Goal: Task Accomplishment & Management: Manage account settings

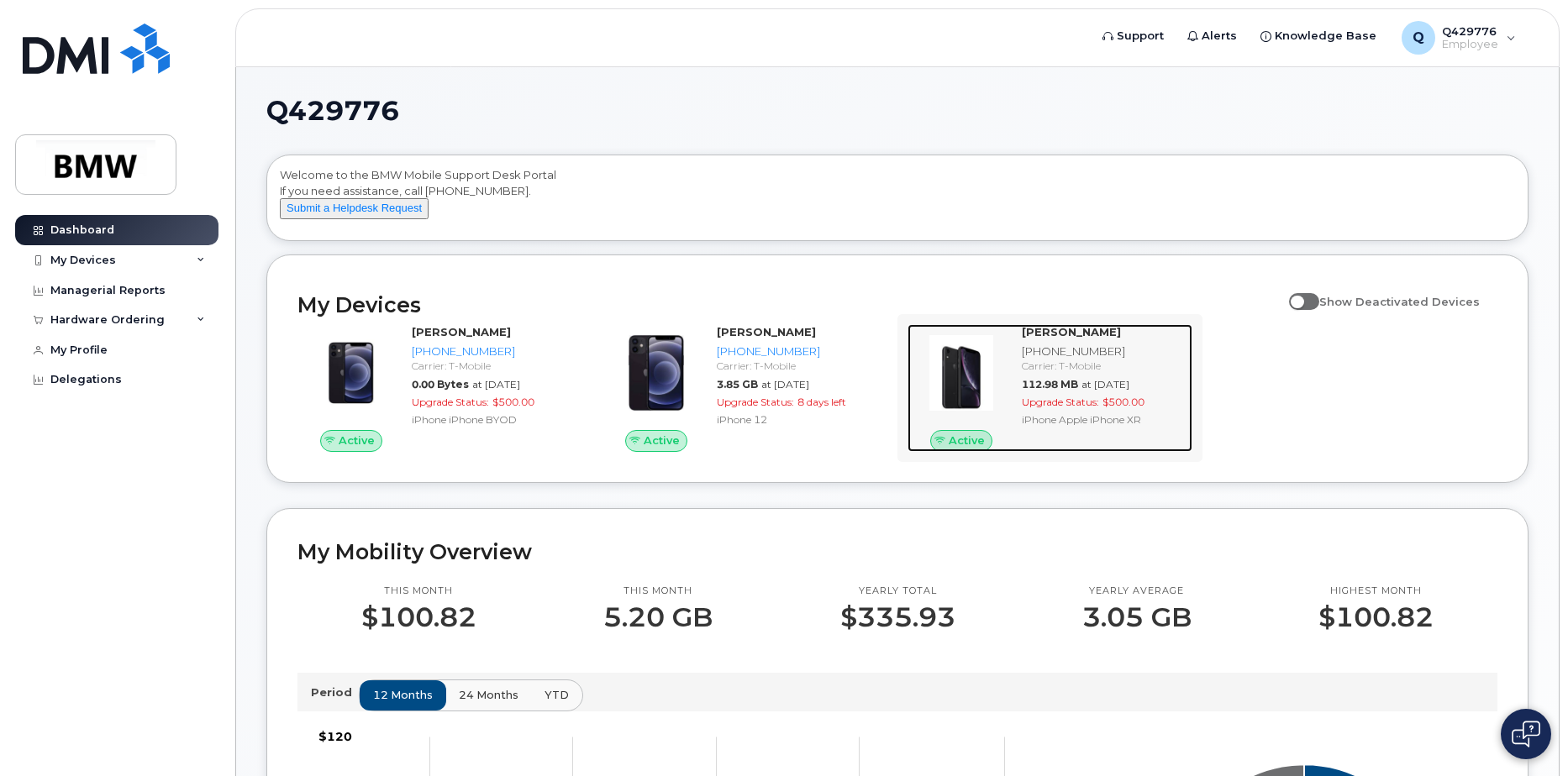
click at [1081, 373] on div "Carrier: T-Mobile" at bounding box center [1103, 366] width 164 height 14
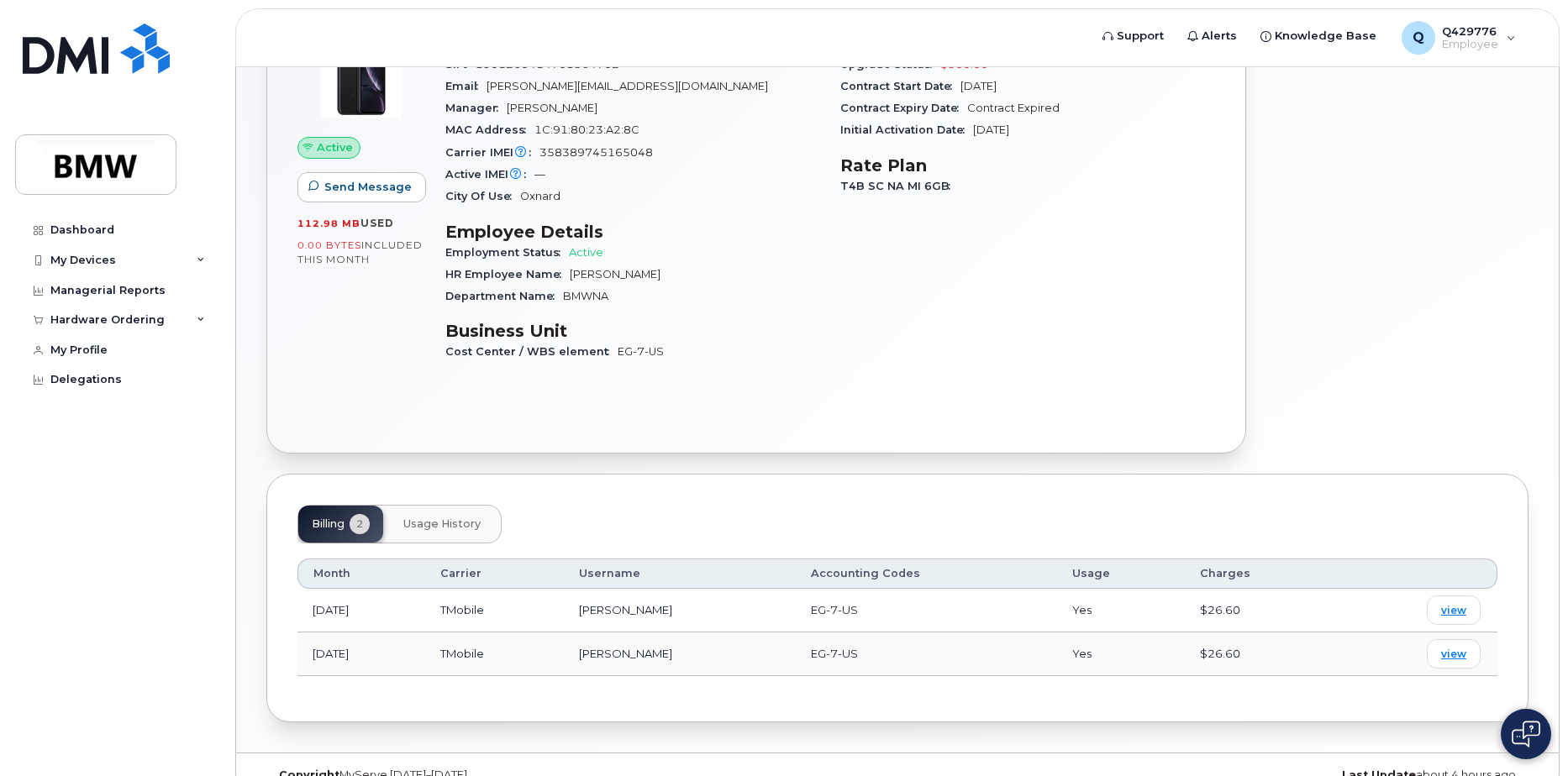
scroll to position [225, 0]
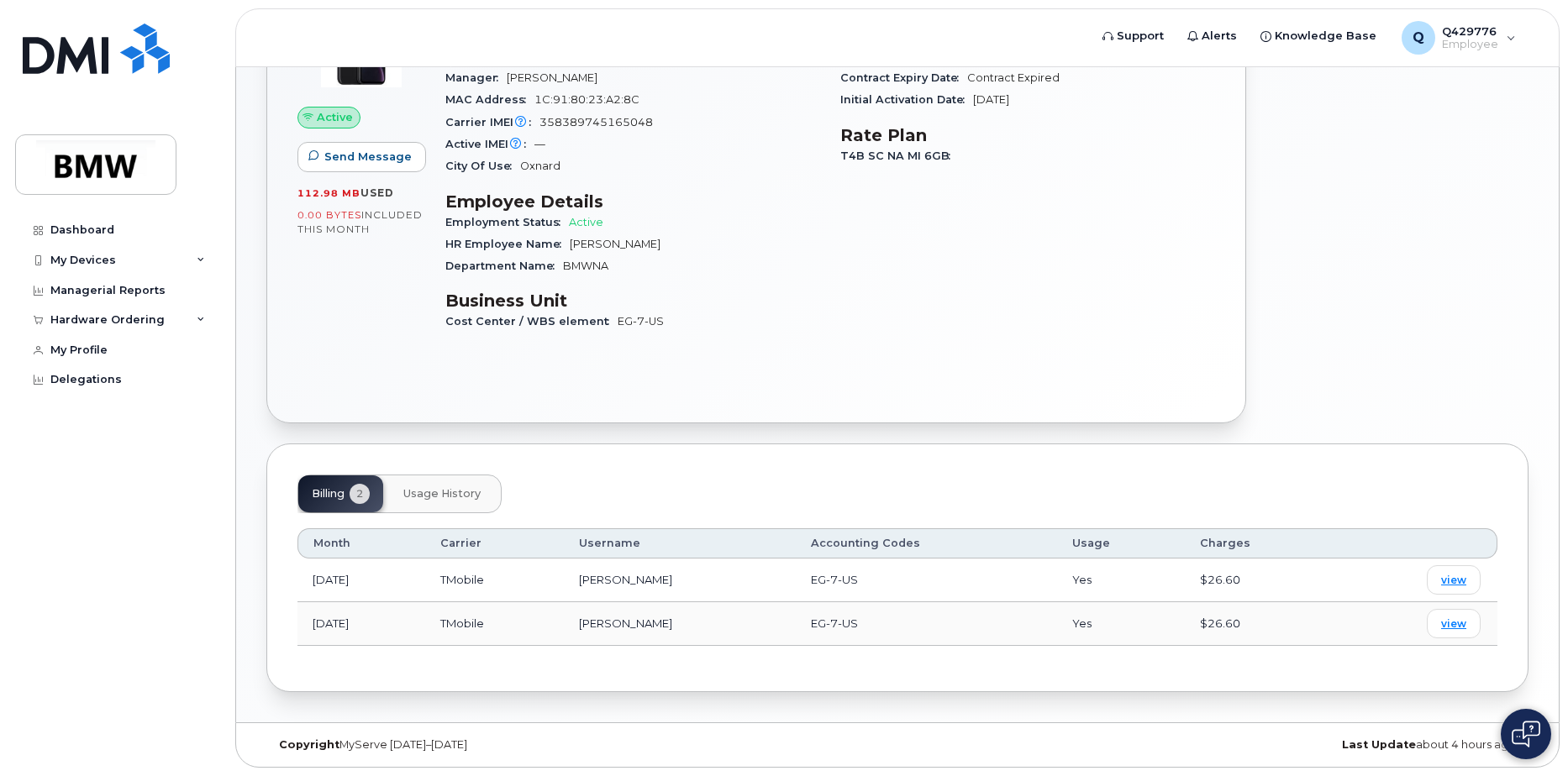
click at [453, 487] on span "Usage History" at bounding box center [442, 494] width 77 height 13
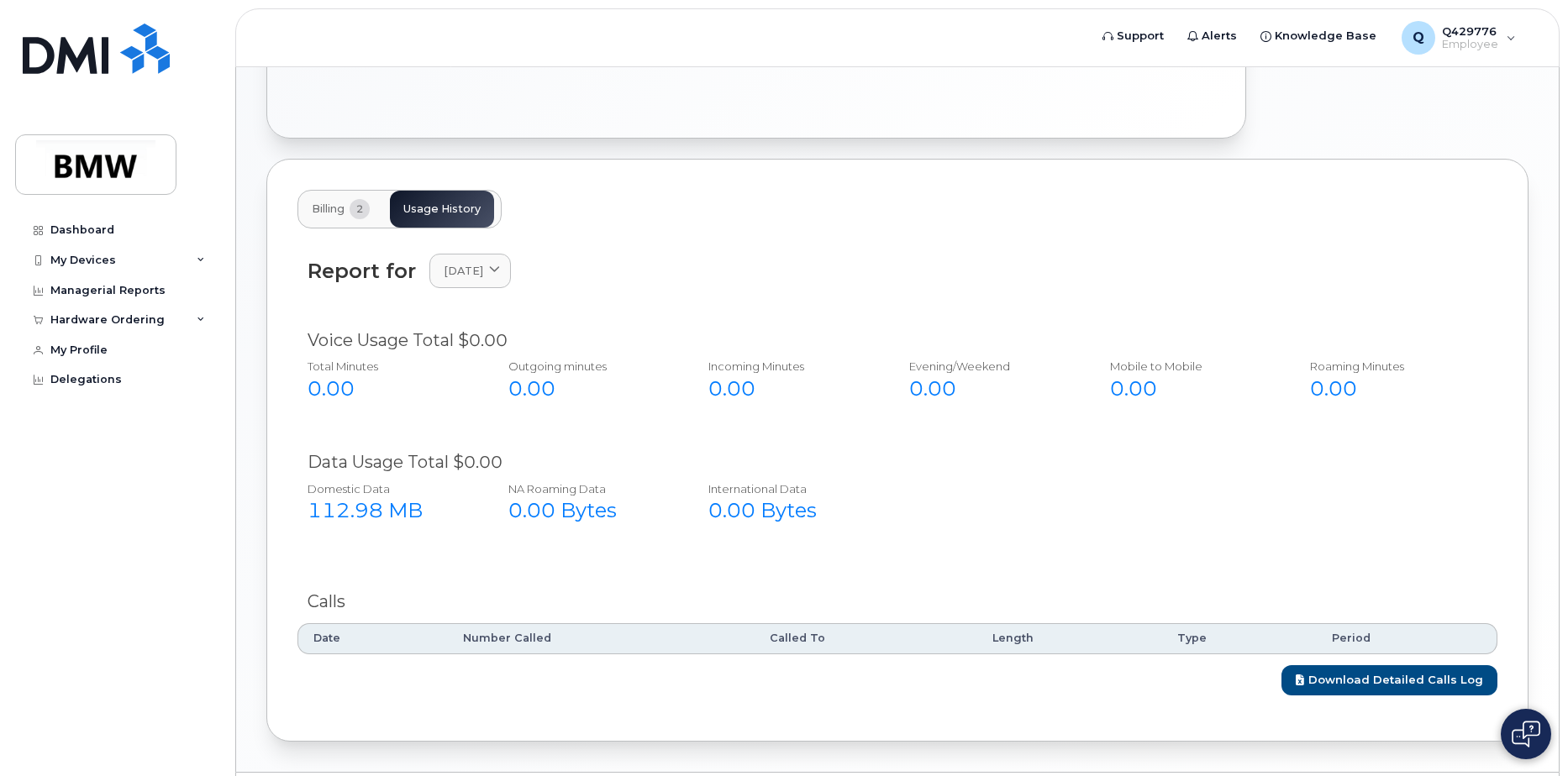
scroll to position [560, 0]
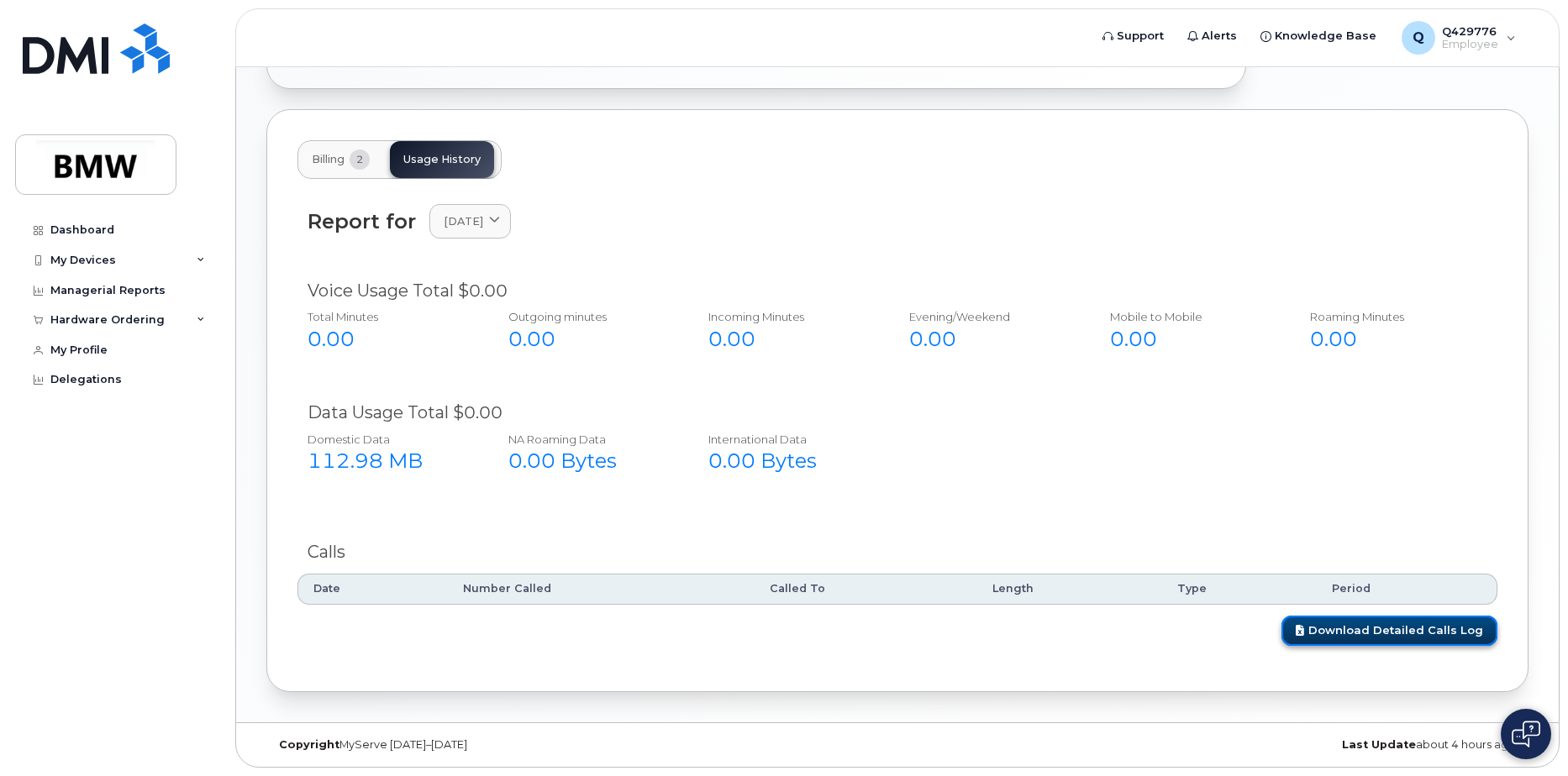
click at [1409, 635] on link "Download Detailed Calls Log" at bounding box center [1388, 631] width 216 height 31
click at [175, 258] on div "My Devices" at bounding box center [117, 259] width 204 height 30
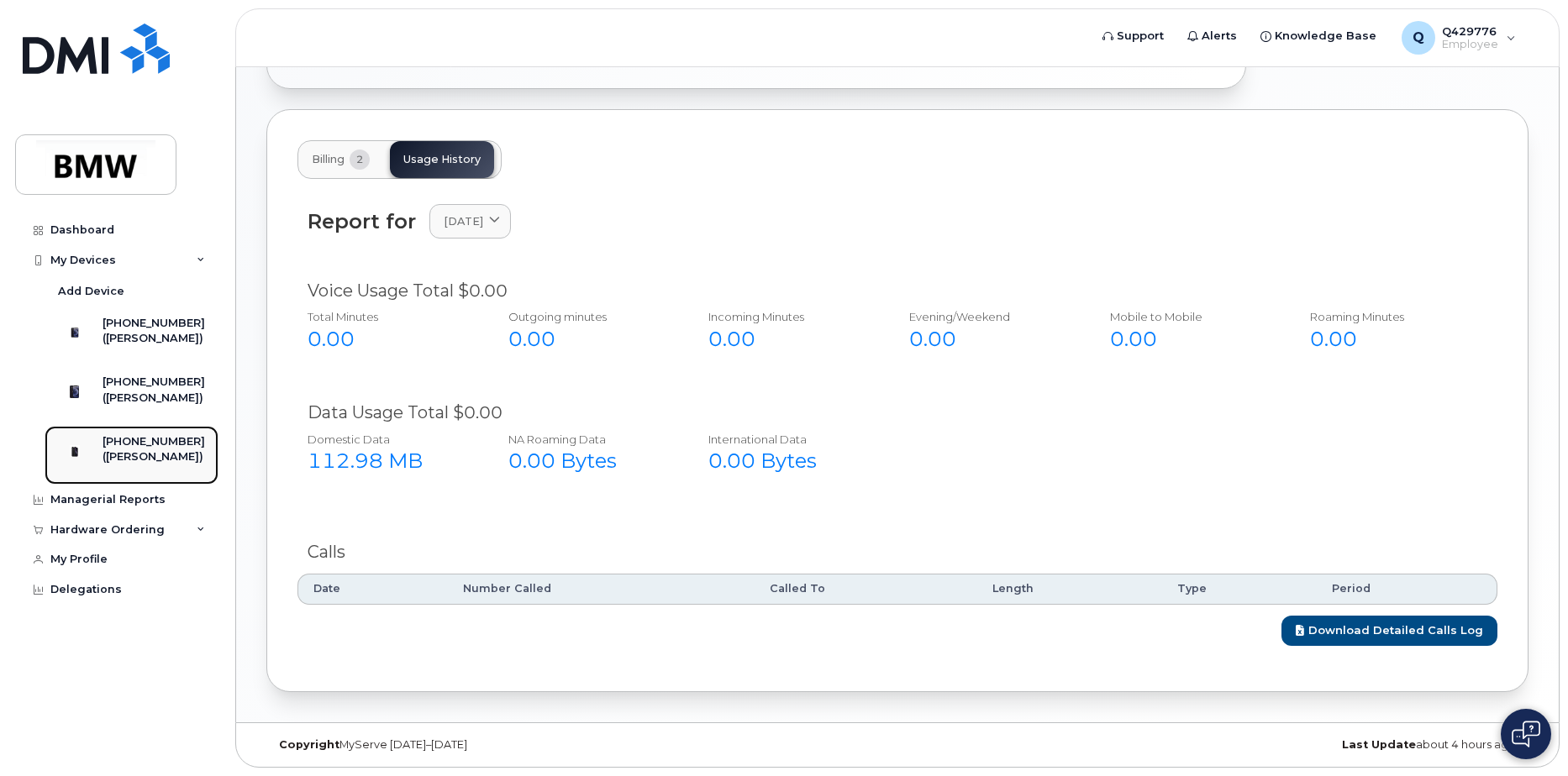
click at [173, 449] on div "[PHONE_NUMBER]" at bounding box center [154, 442] width 103 height 15
